Goal: Transaction & Acquisition: Book appointment/travel/reservation

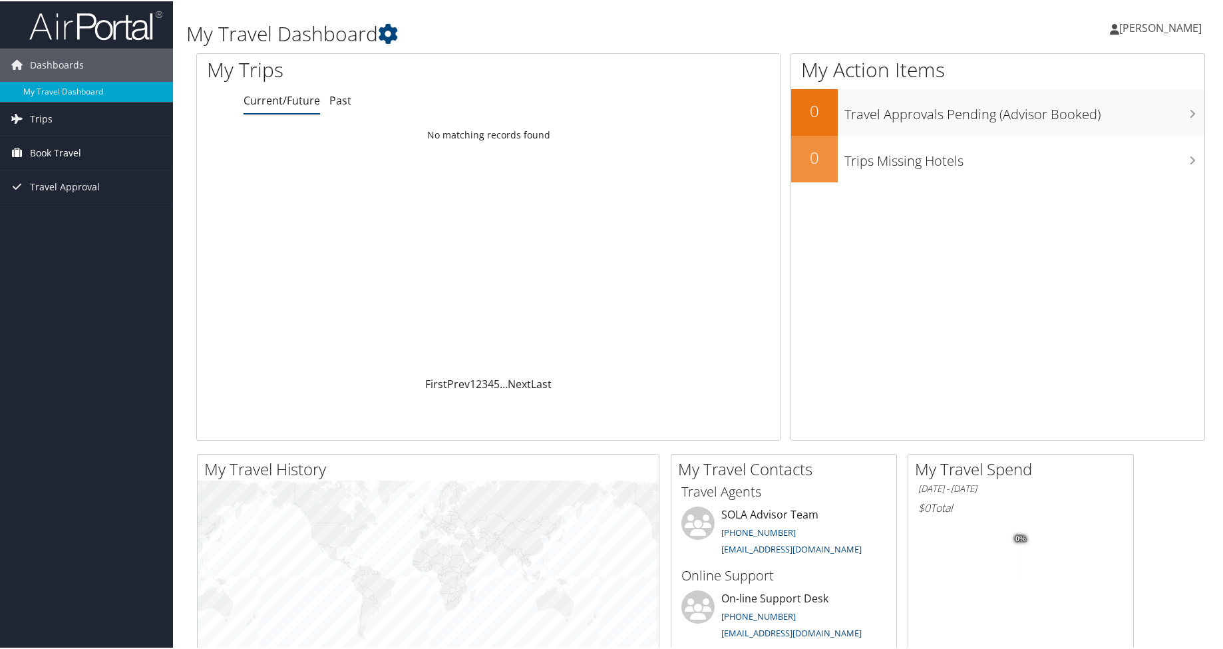
click at [54, 148] on span "Book Travel" at bounding box center [55, 151] width 51 height 33
click at [143, 218] on link "Book/Manage Online Trips" at bounding box center [86, 218] width 173 height 20
click at [56, 150] on span "Book Travel" at bounding box center [55, 151] width 51 height 33
click at [89, 218] on link "Book/Manage Online Trips" at bounding box center [86, 218] width 173 height 20
